Goal: Download file/media

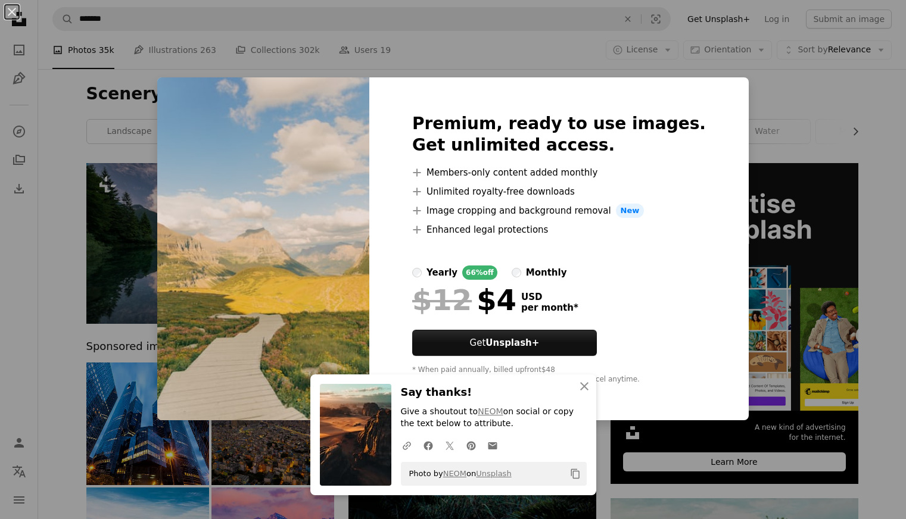
scroll to position [908, 0]
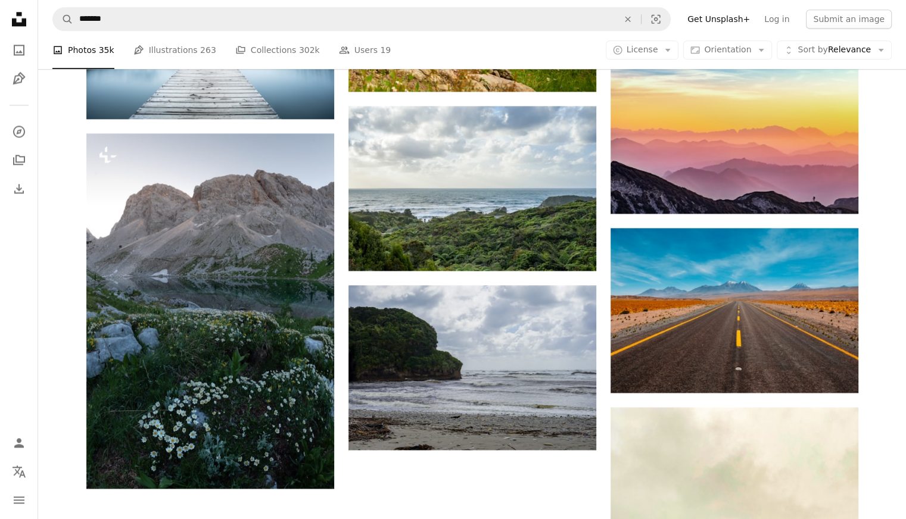
scroll to position [1577, 0]
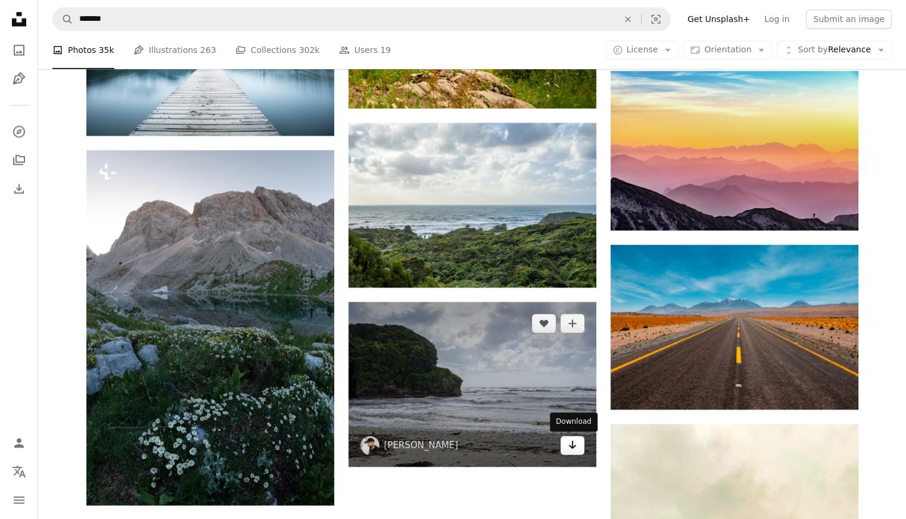
click at [571, 449] on icon "Arrow pointing down" at bounding box center [573, 445] width 10 height 14
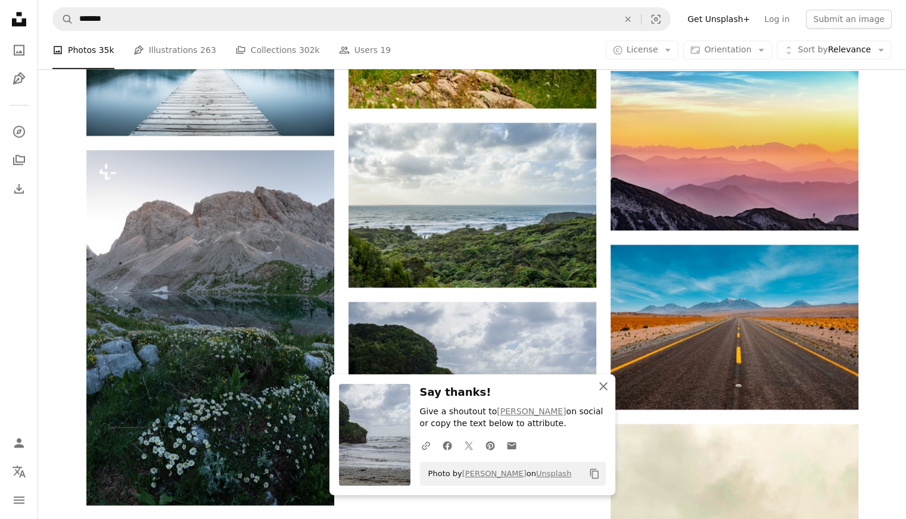
click at [602, 391] on icon "An X shape" at bounding box center [603, 386] width 14 height 14
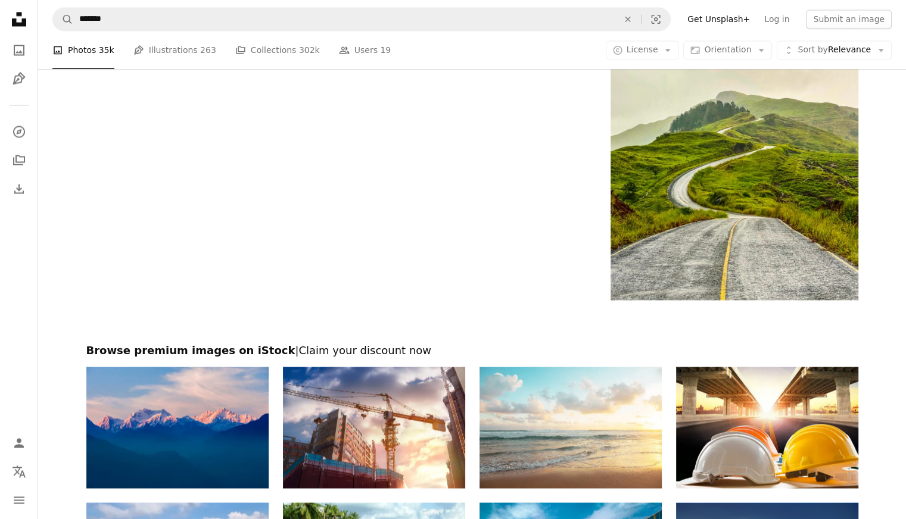
scroll to position [2358, 0]
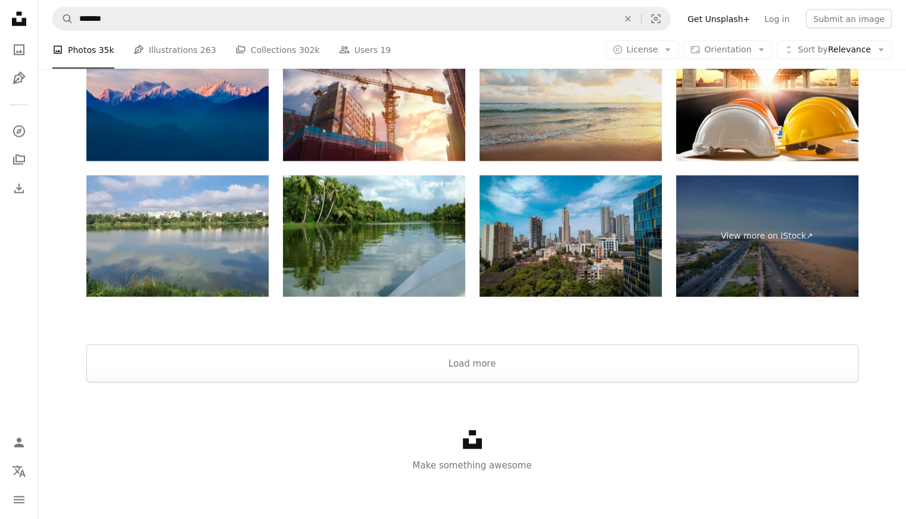
click at [576, 144] on img at bounding box center [570, 100] width 182 height 121
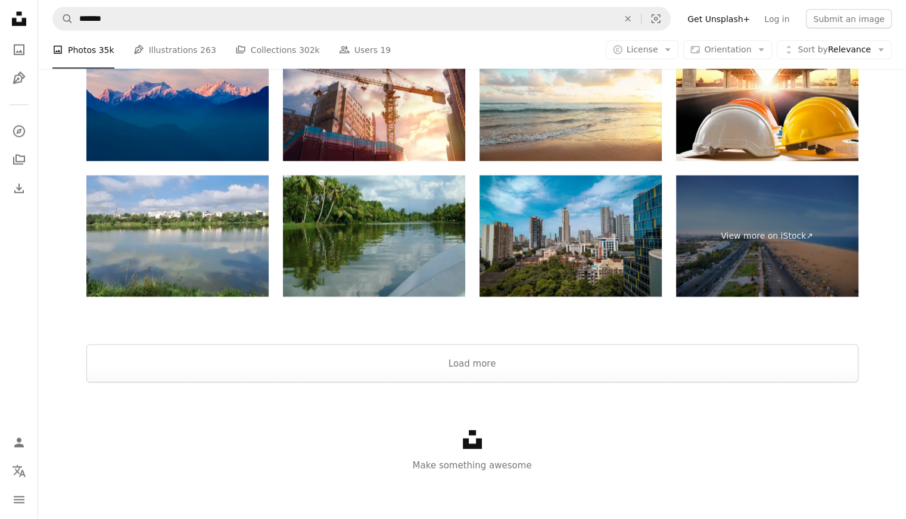
click at [413, 267] on img at bounding box center [374, 236] width 182 height 121
